Goal: Task Accomplishment & Management: Manage account settings

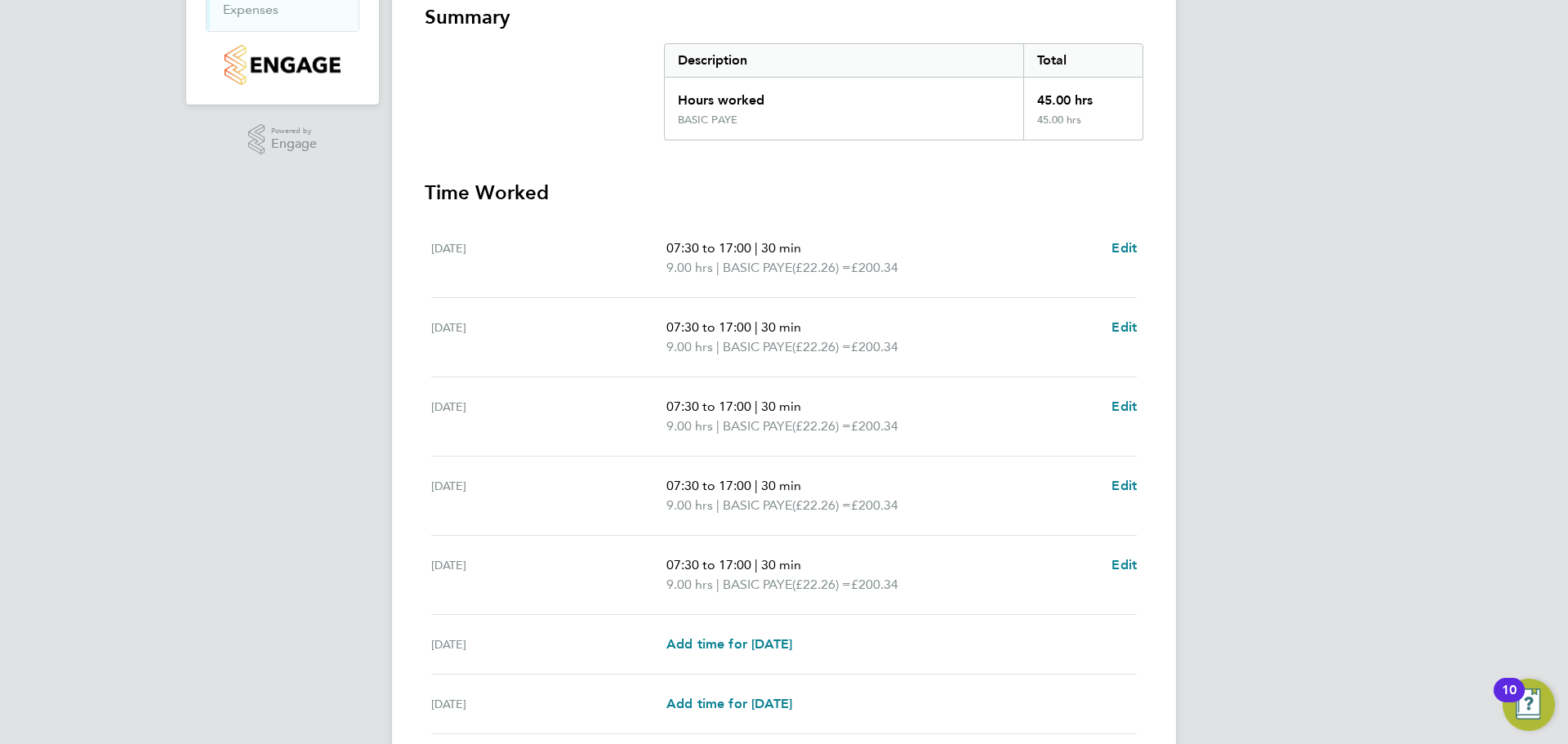
scroll to position [436, 0]
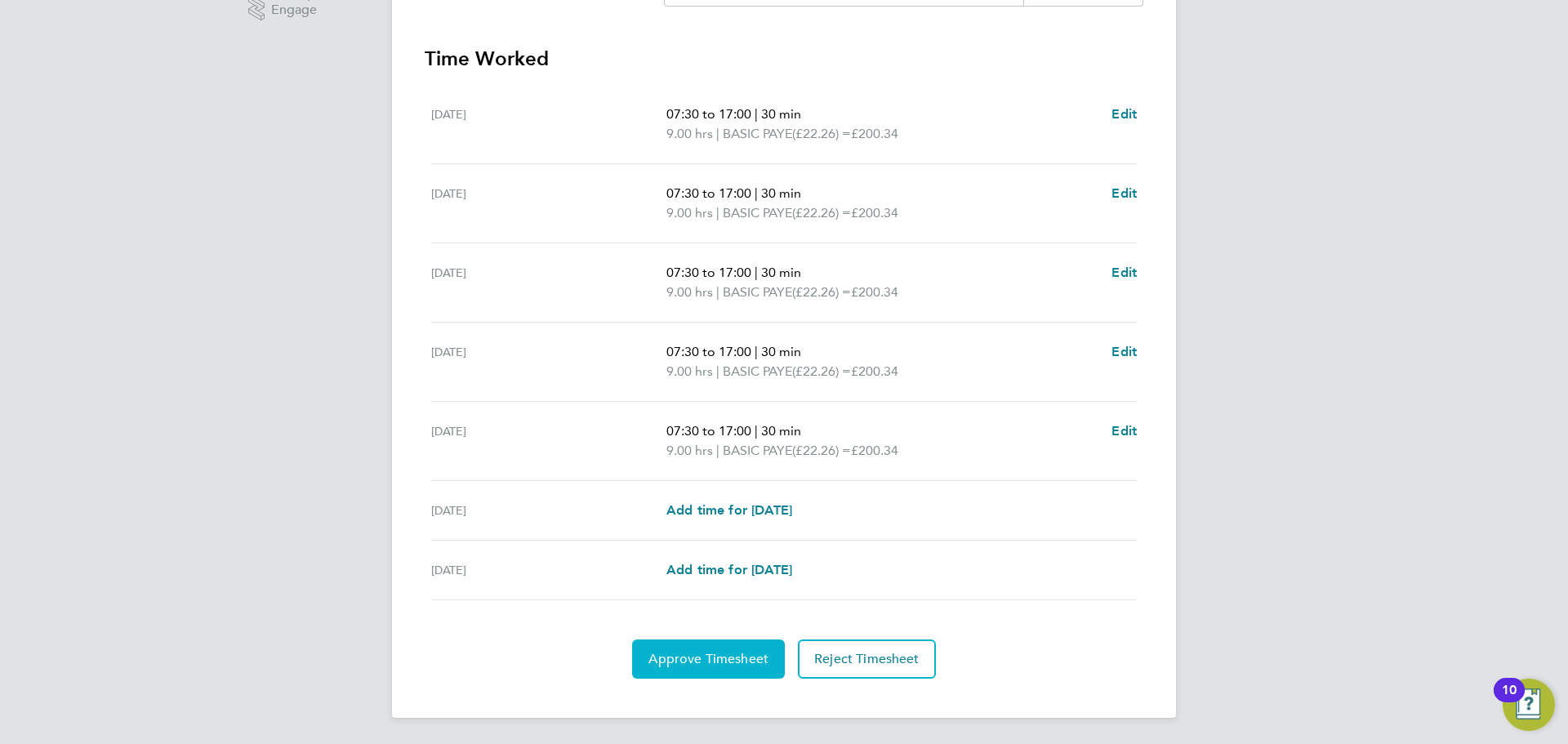
click at [714, 662] on span "Approve Timesheet" at bounding box center [708, 659] width 120 height 17
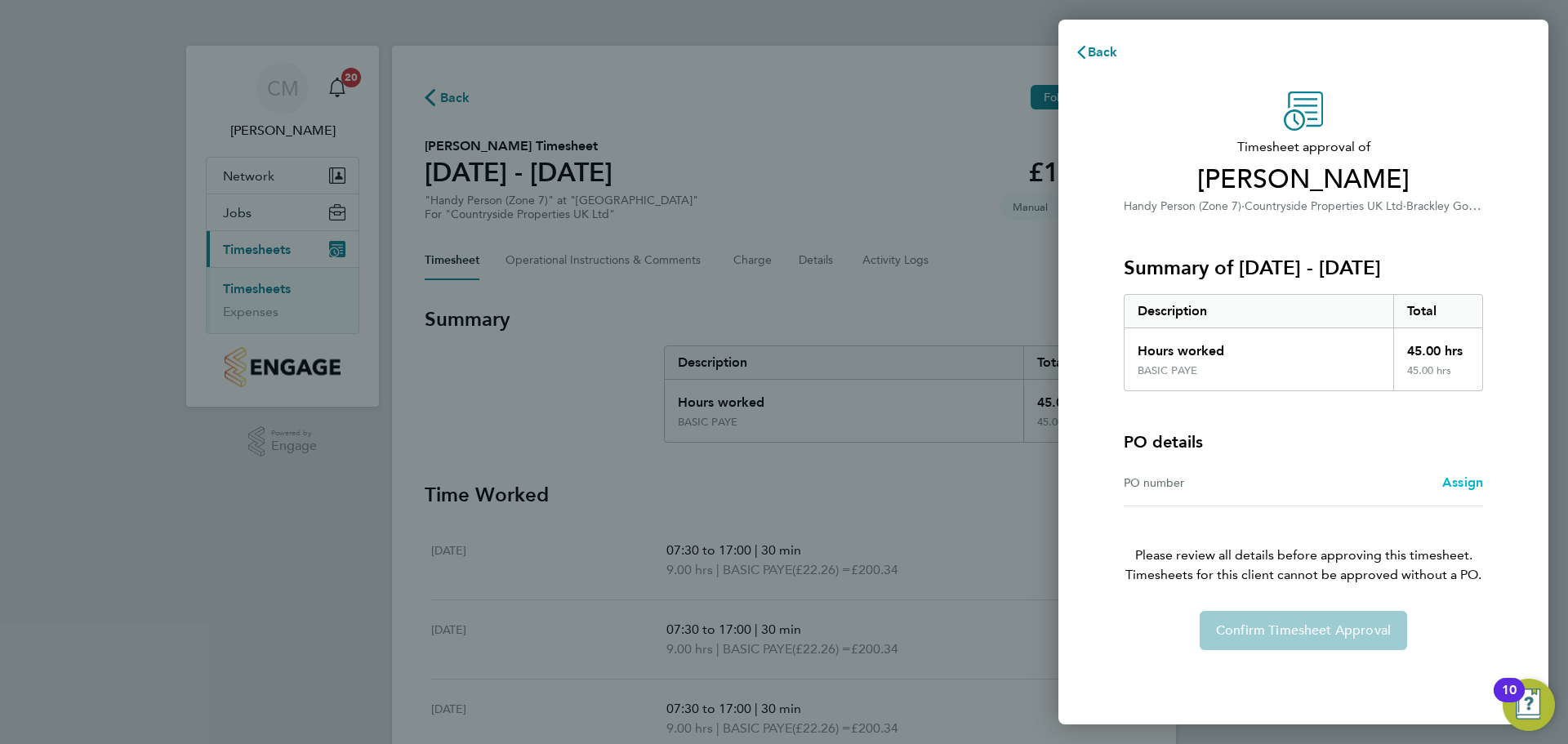
click at [1457, 484] on span "Assign" at bounding box center [1463, 483] width 41 height 16
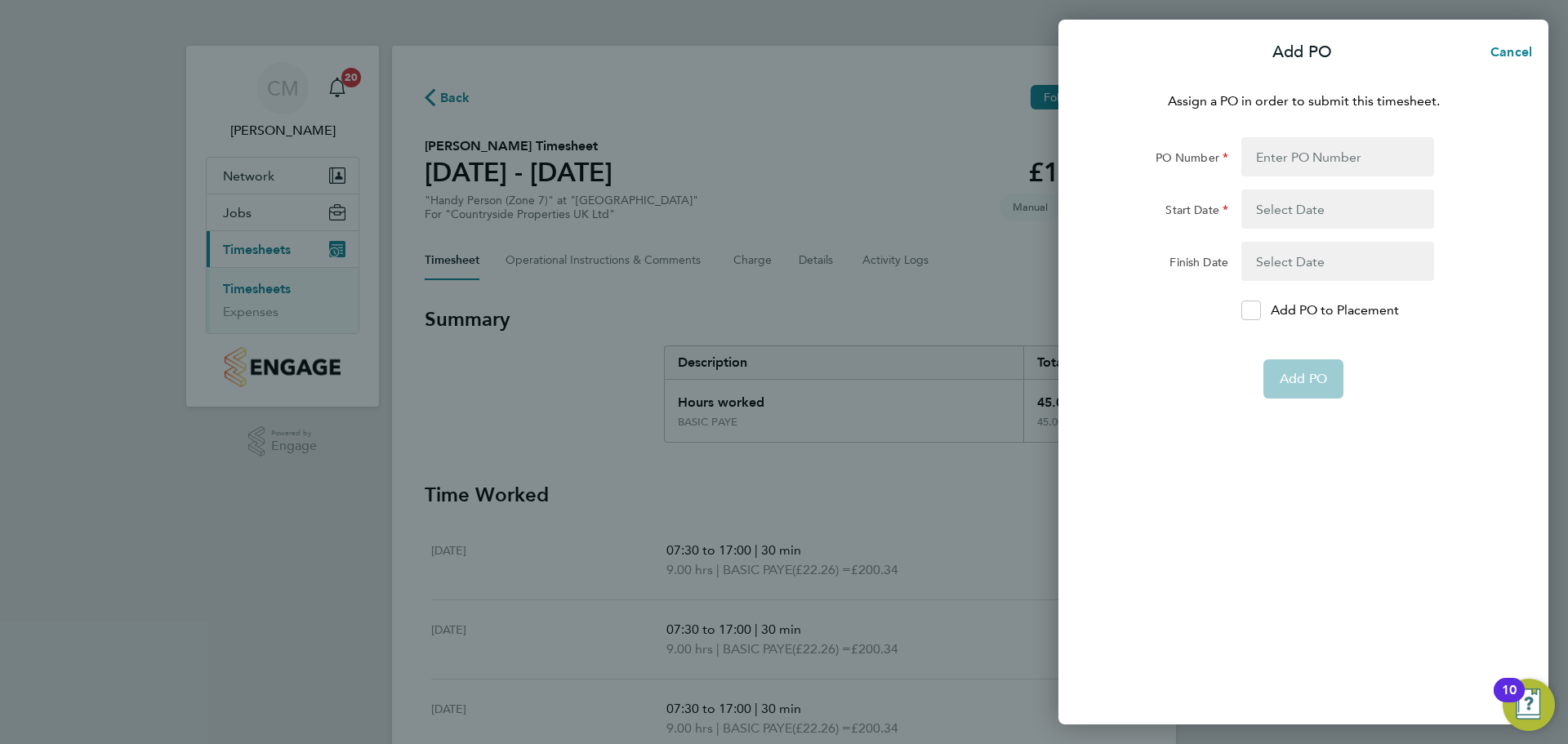
click at [938, 219] on div "Add PO Cancel Assign a PO in order to submit this timesheet. PO Number Start Da…" at bounding box center [784, 372] width 1568 height 744
click at [1510, 53] on span "Cancel" at bounding box center [1508, 52] width 47 height 16
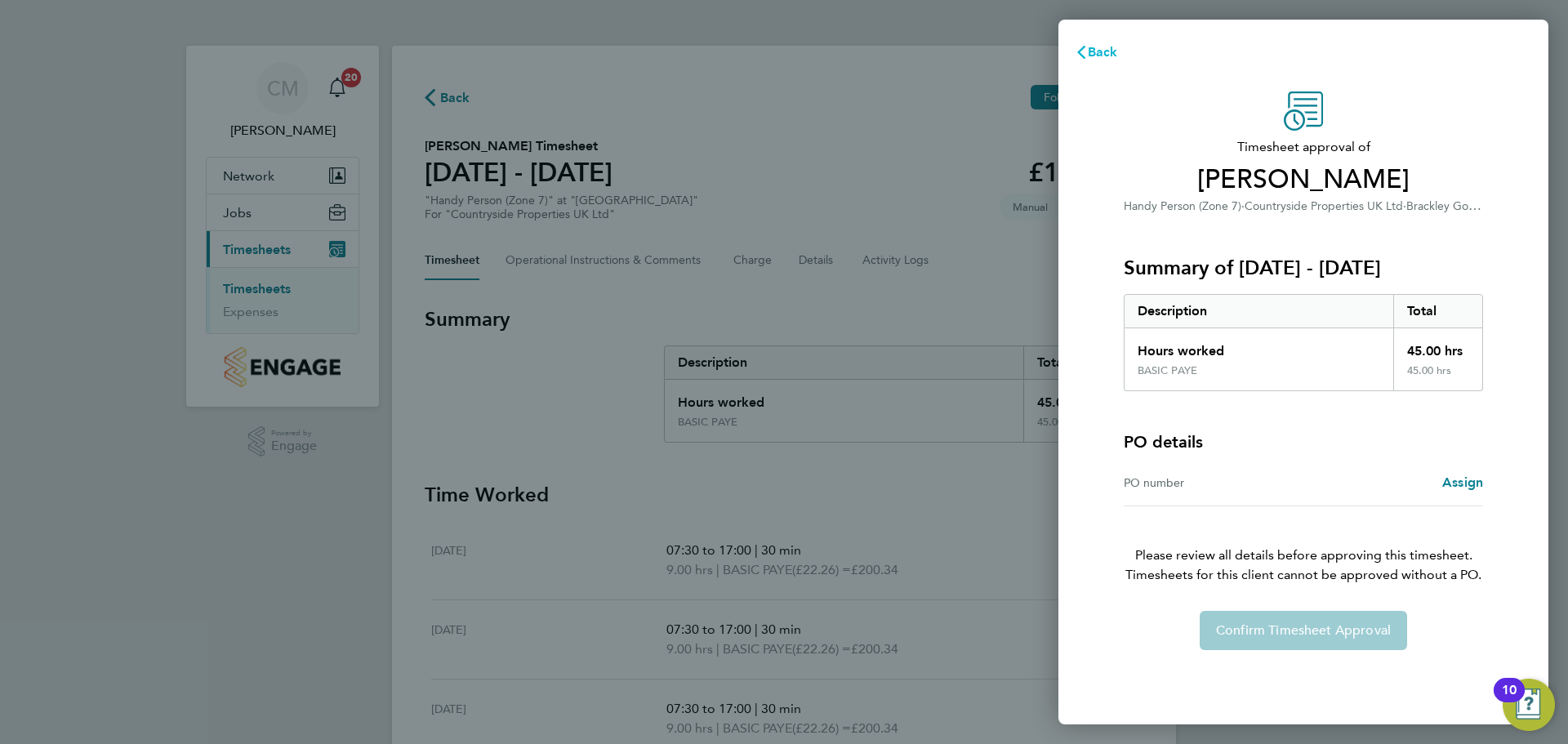
click at [1088, 54] on span "Back" at bounding box center [1103, 52] width 30 height 16
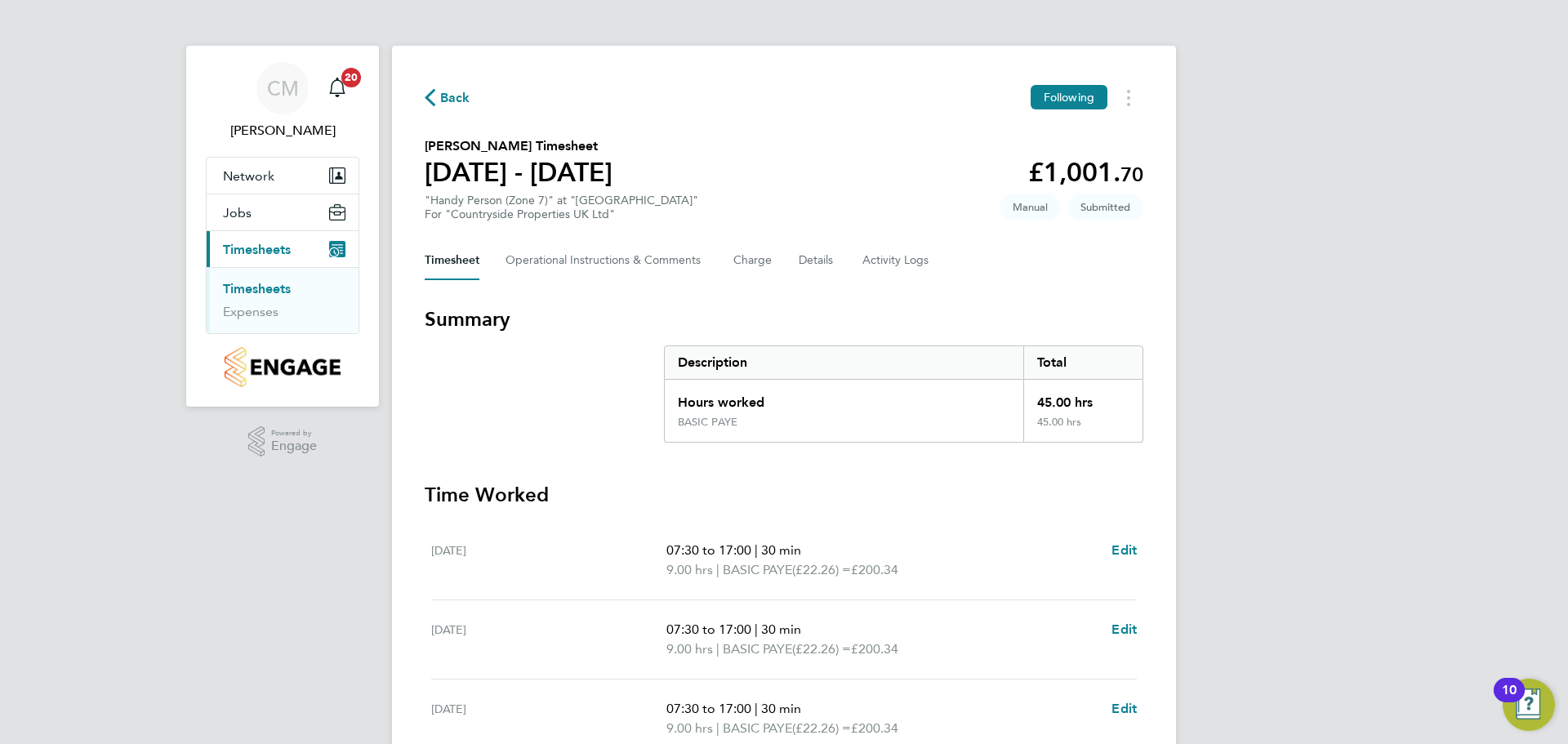
click at [439, 99] on span "Back" at bounding box center [447, 97] width 46 height 16
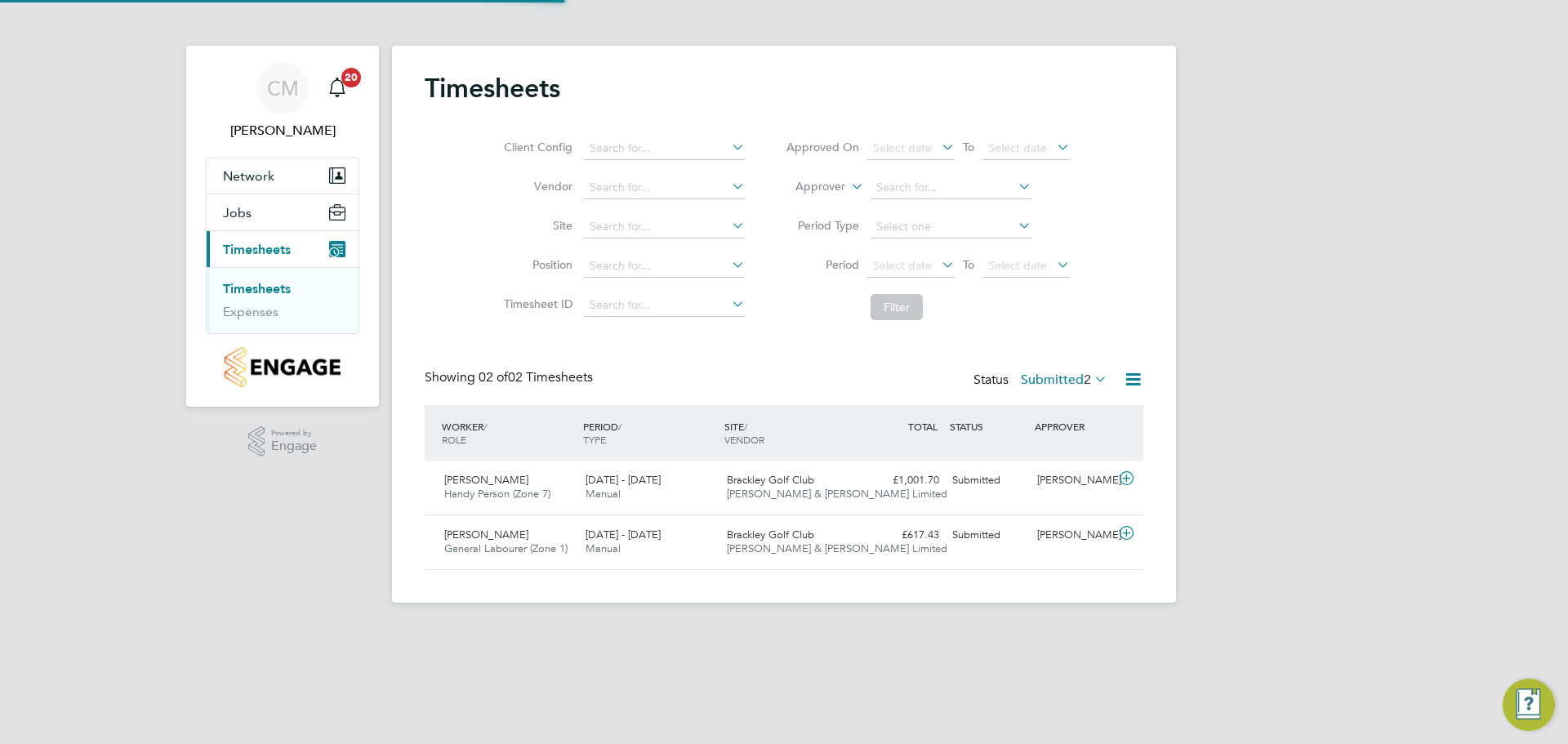
scroll to position [41, 142]
click at [445, 536] on span "[PERSON_NAME]" at bounding box center [486, 534] width 84 height 14
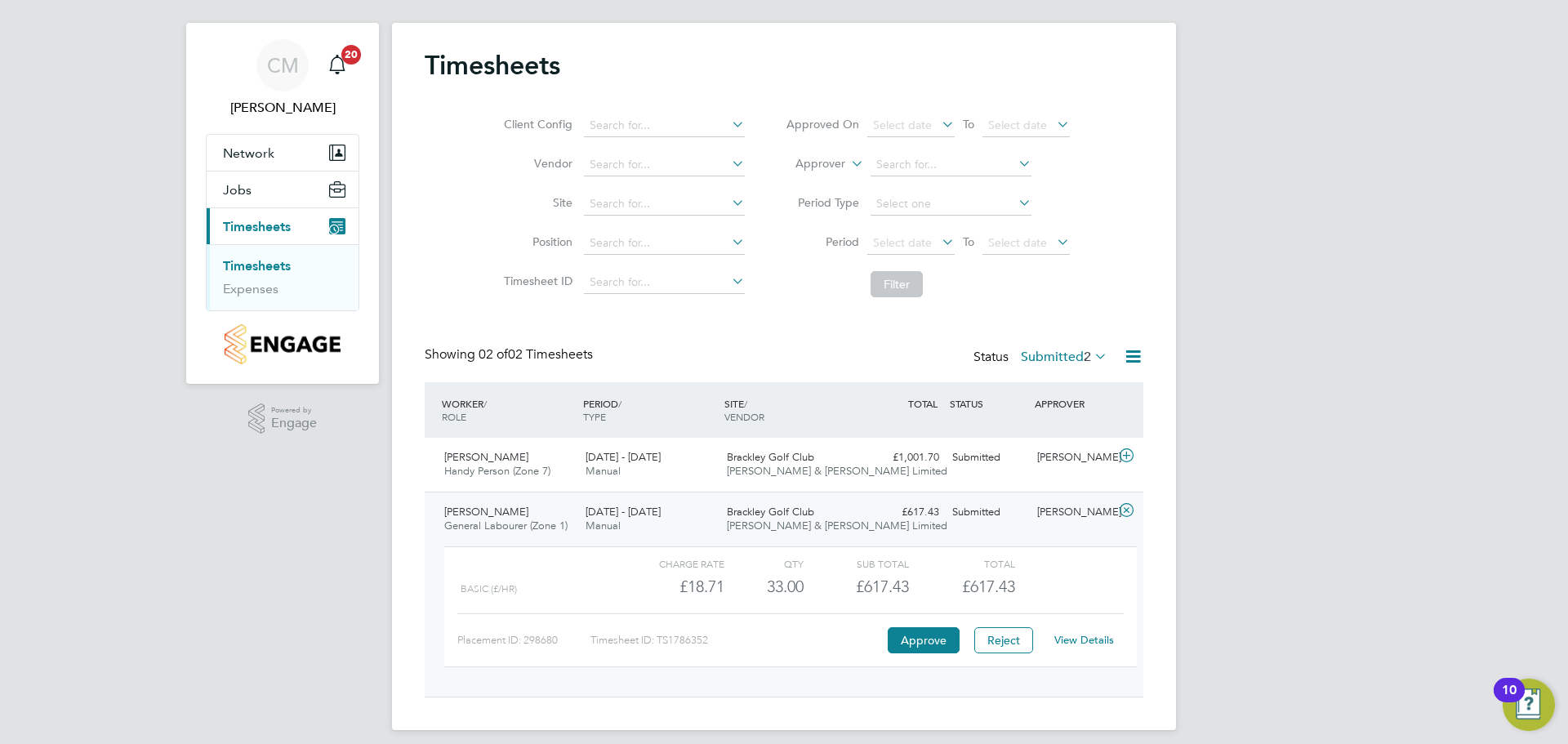
scroll to position [35, 0]
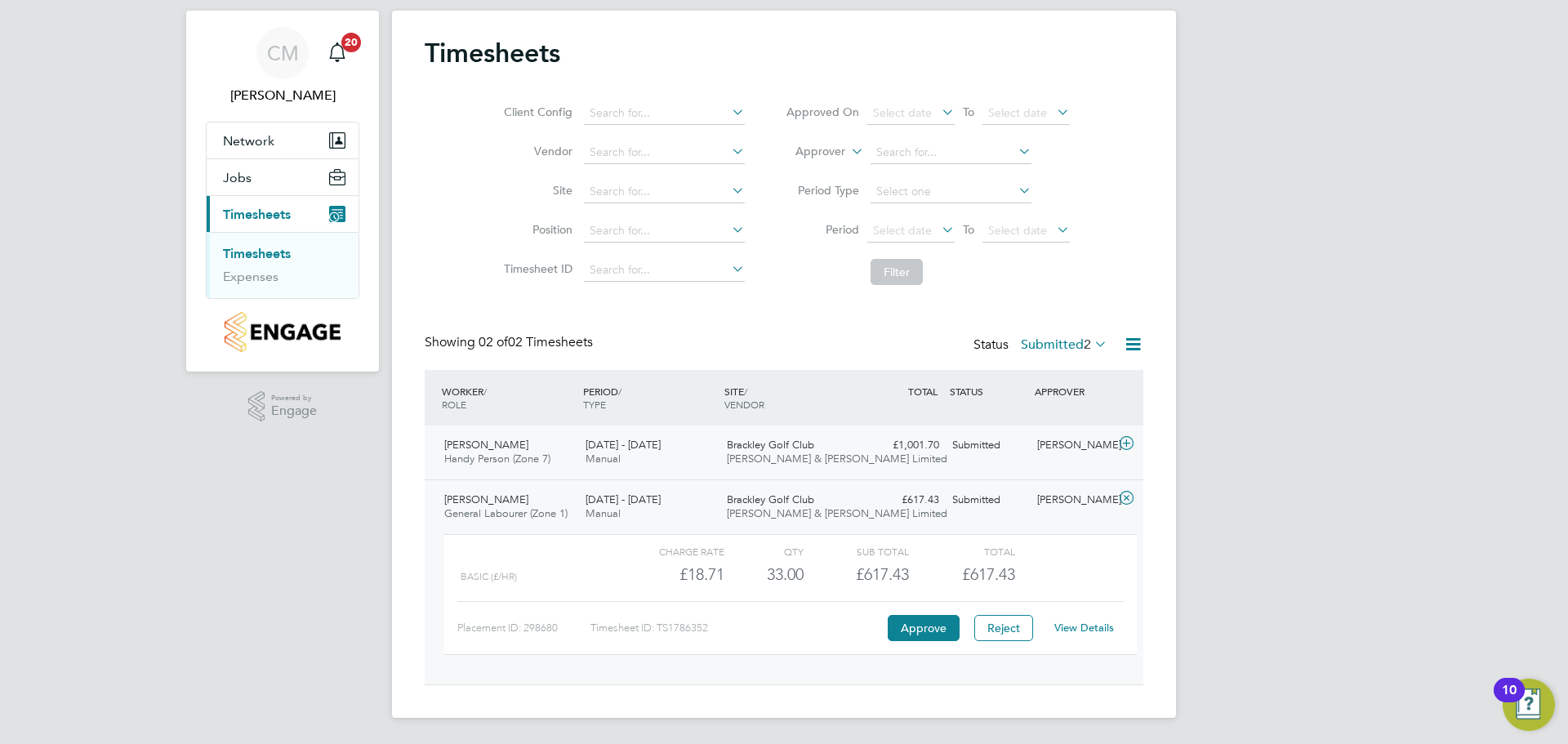
click at [518, 452] on div "[PERSON_NAME] Handy Person (Zone 7) [DATE] - [DATE]" at bounding box center [508, 452] width 141 height 41
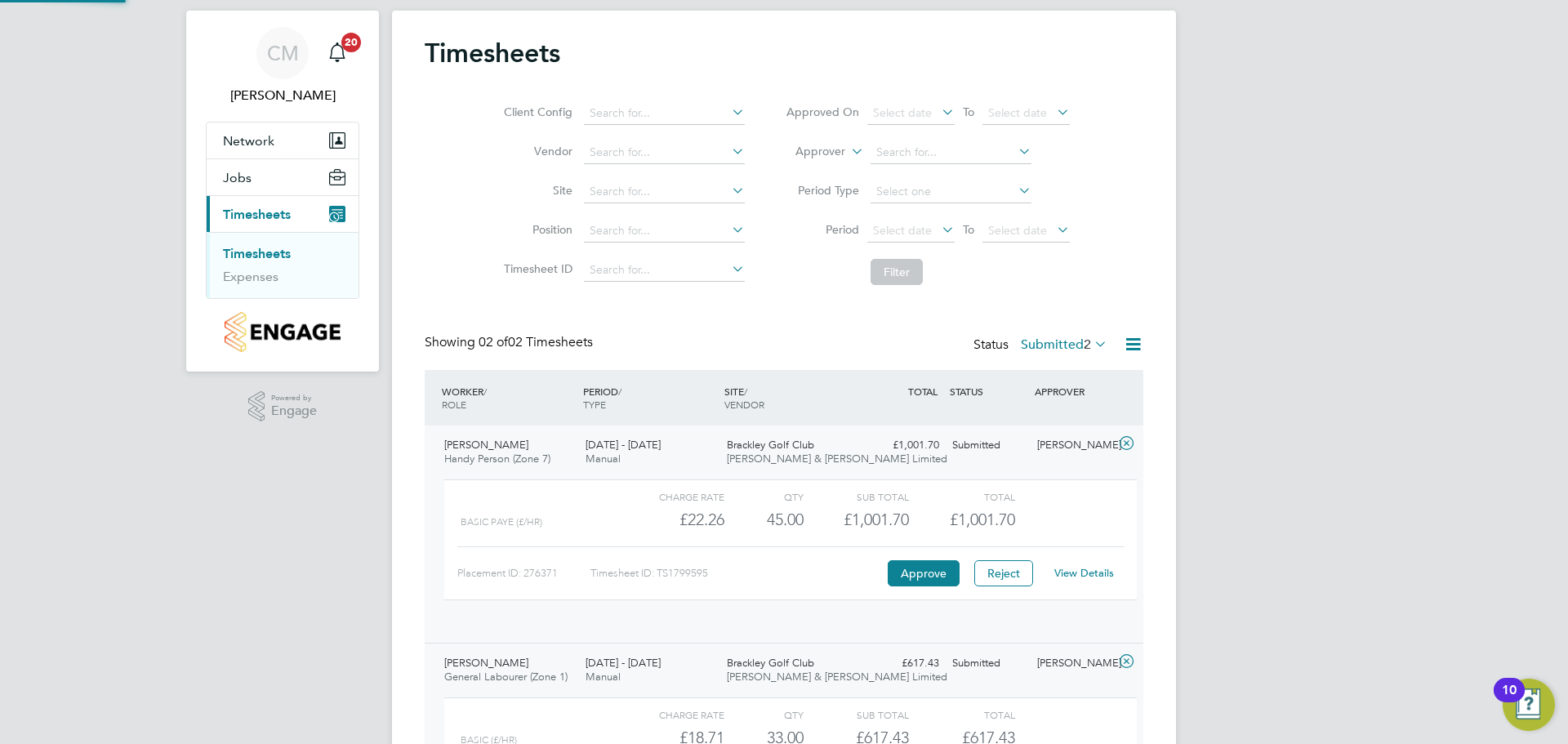
scroll to position [28, 160]
